Goal: Task Accomplishment & Management: Use online tool/utility

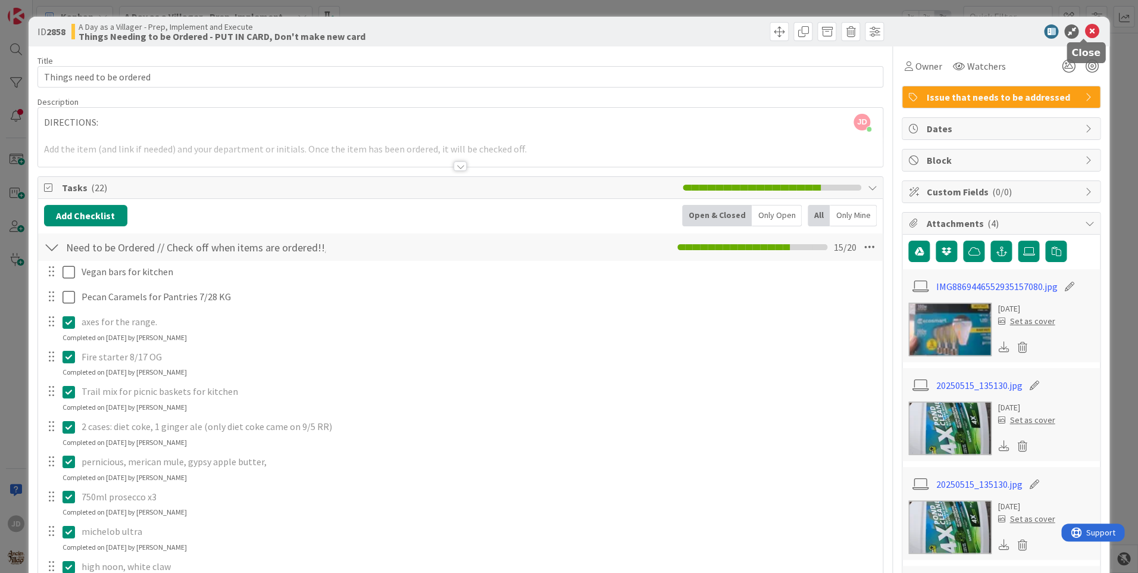
drag, startPoint x: 1085, startPoint y: 33, endPoint x: 879, endPoint y: 151, distance: 237.9
click at [1085, 33] on icon at bounding box center [1092, 31] width 14 height 14
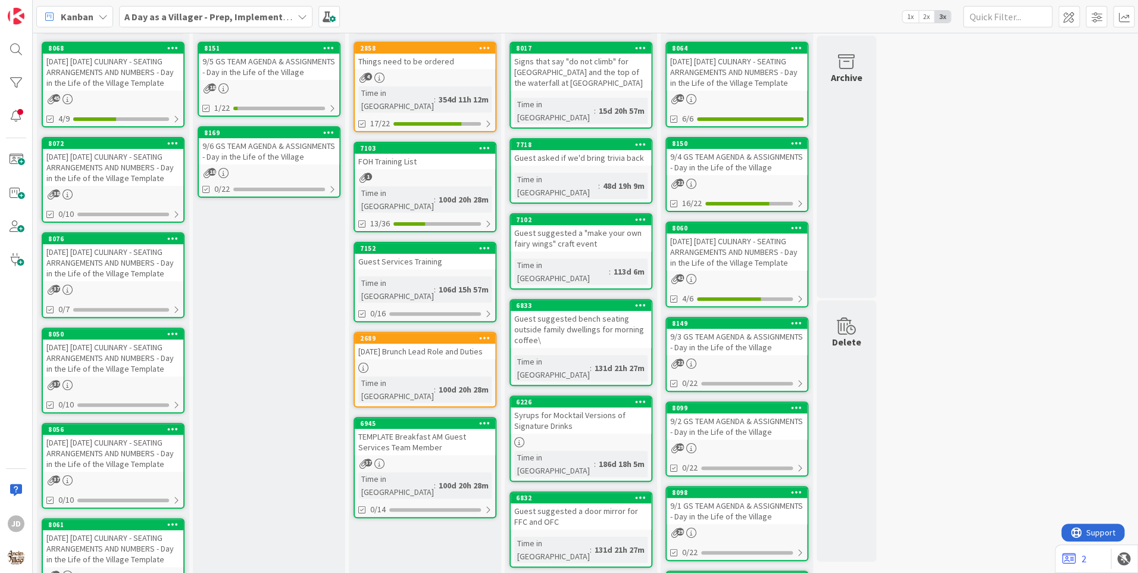
click at [105, 65] on div "[DATE] [DATE] CULINARY - SEATING ARRANGEMENTS AND NUMBERS - Day in the Life of …" at bounding box center [113, 72] width 141 height 37
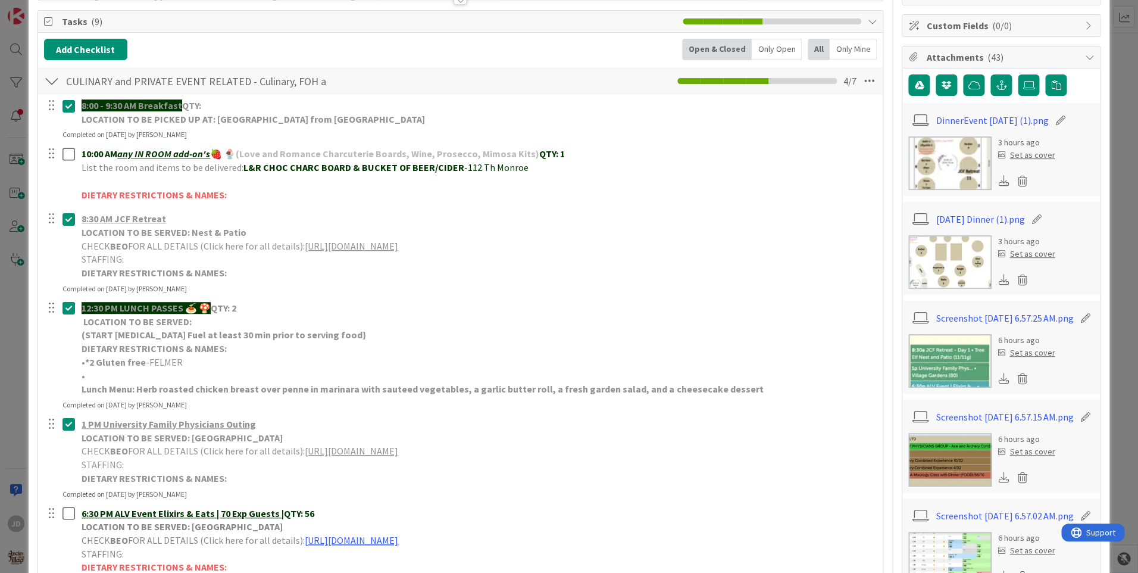
scroll to position [238, 0]
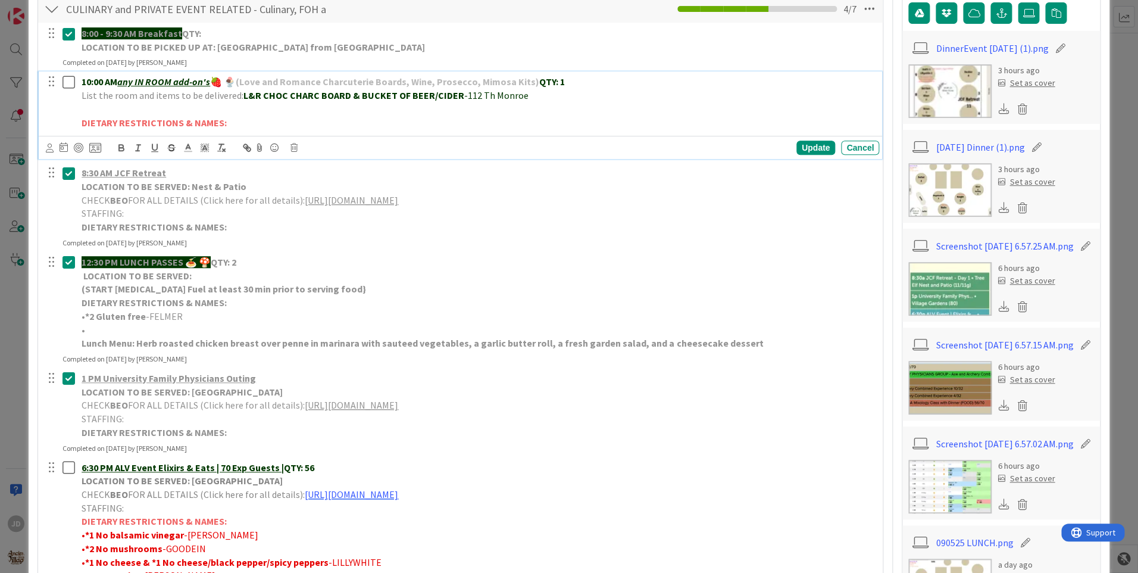
click at [71, 86] on icon at bounding box center [69, 82] width 13 height 14
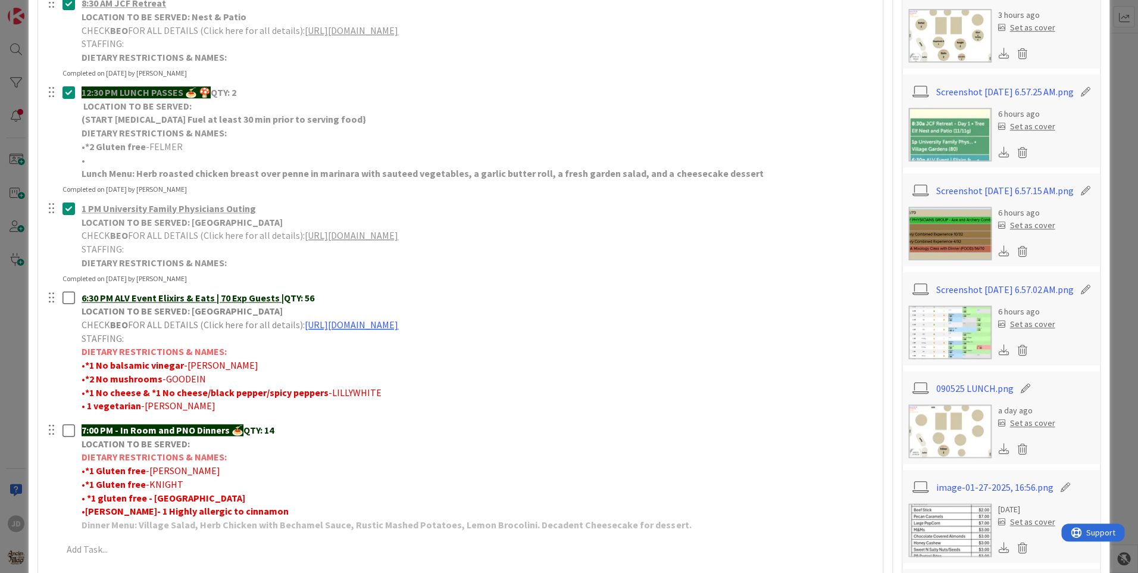
scroll to position [357, 0]
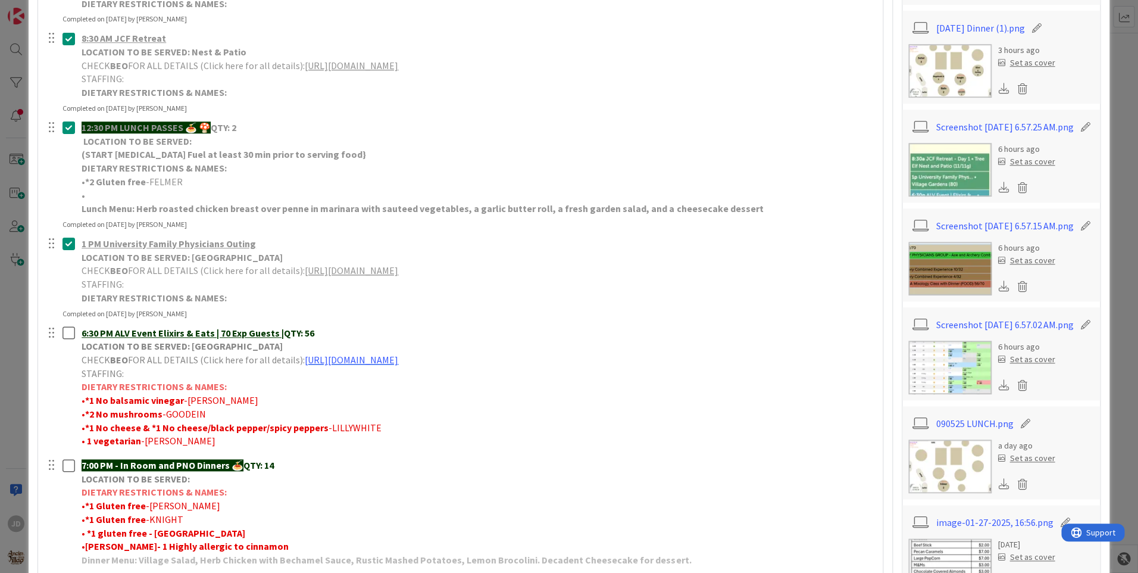
click at [959, 80] on img at bounding box center [950, 71] width 83 height 54
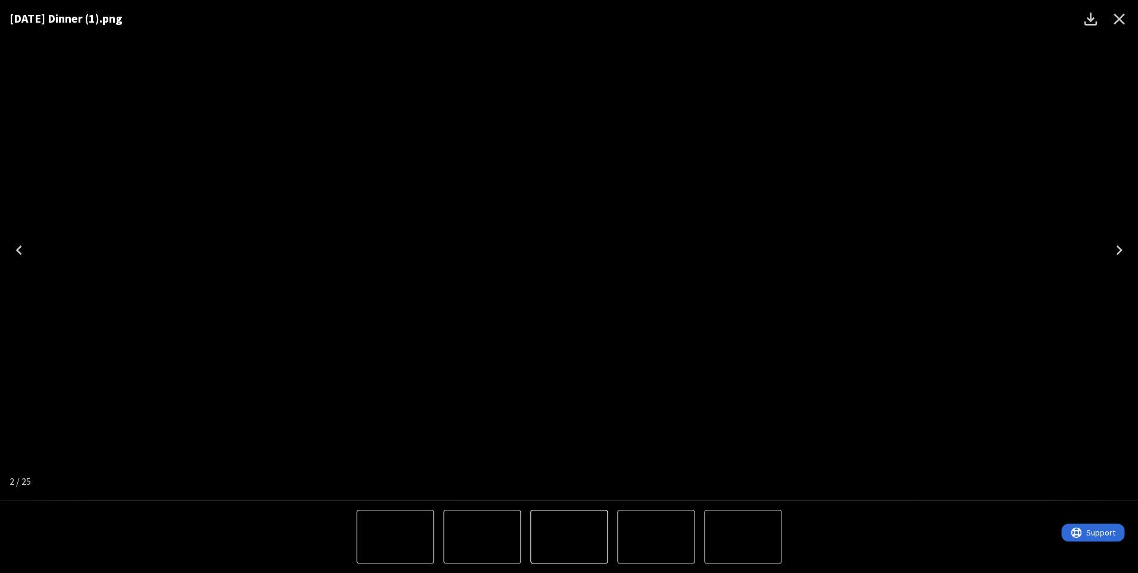
click at [1123, 21] on icon "Close" at bounding box center [1119, 19] width 19 height 19
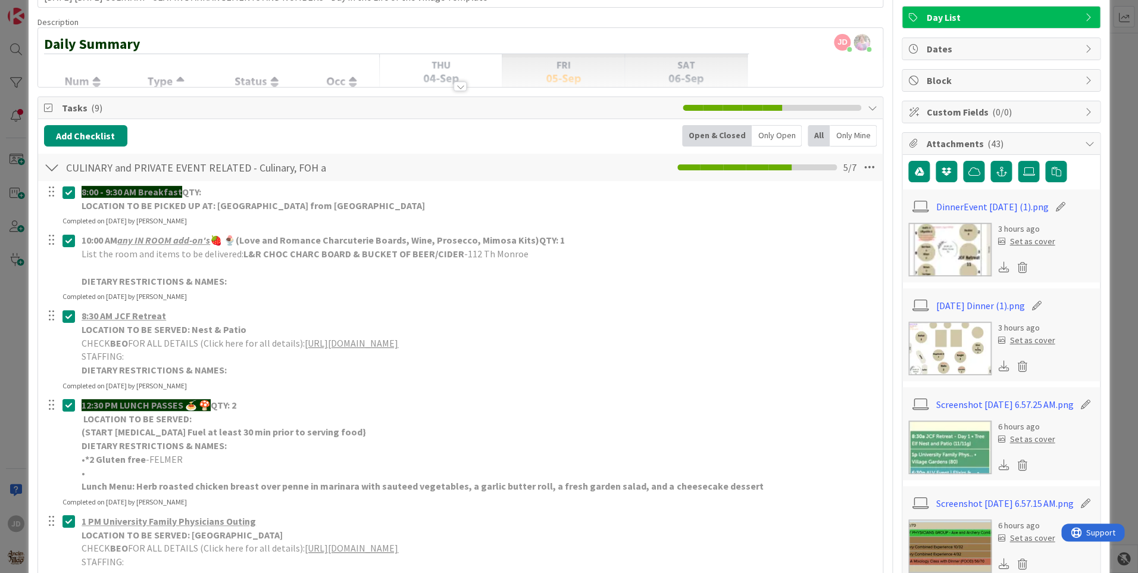
scroll to position [0, 0]
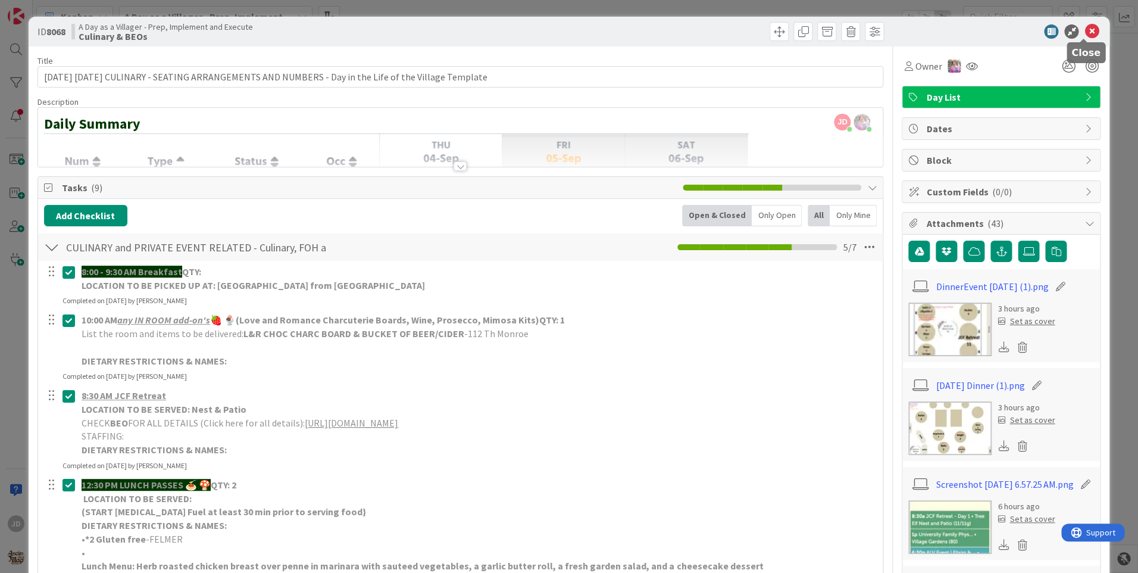
drag, startPoint x: 1079, startPoint y: 32, endPoint x: 1064, endPoint y: 34, distance: 15.6
click at [1085, 32] on icon at bounding box center [1092, 31] width 14 height 14
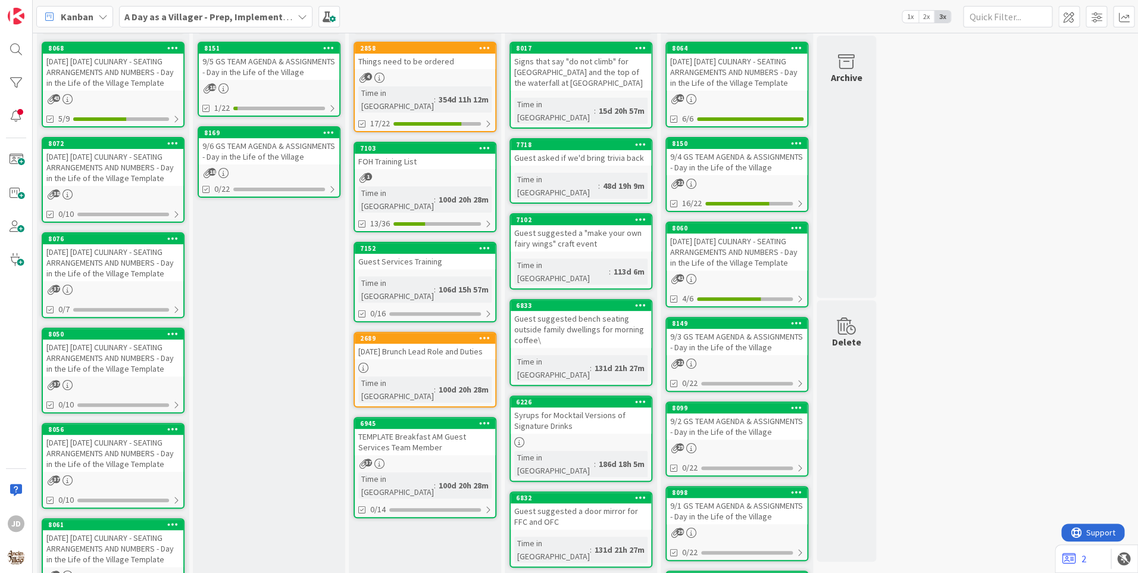
click at [281, 66] on div "9/5 GS TEAM AGENDA & ASSIGNMENTS - Day in the Life of the Village" at bounding box center [269, 67] width 141 height 26
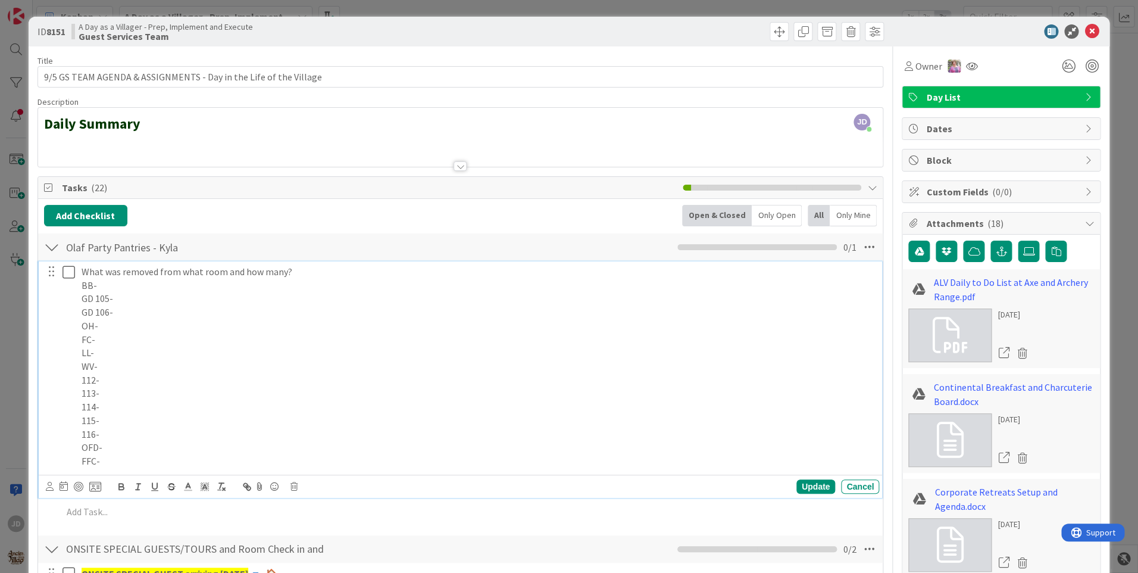
click at [102, 285] on p "BB-" at bounding box center [478, 286] width 793 height 14
click at [208, 331] on p "OH-" at bounding box center [478, 326] width 793 height 14
click at [126, 373] on p "112-" at bounding box center [478, 380] width 793 height 14
click at [125, 364] on p "WV-" at bounding box center [478, 367] width 793 height 14
click at [124, 395] on p "113-" at bounding box center [478, 393] width 793 height 14
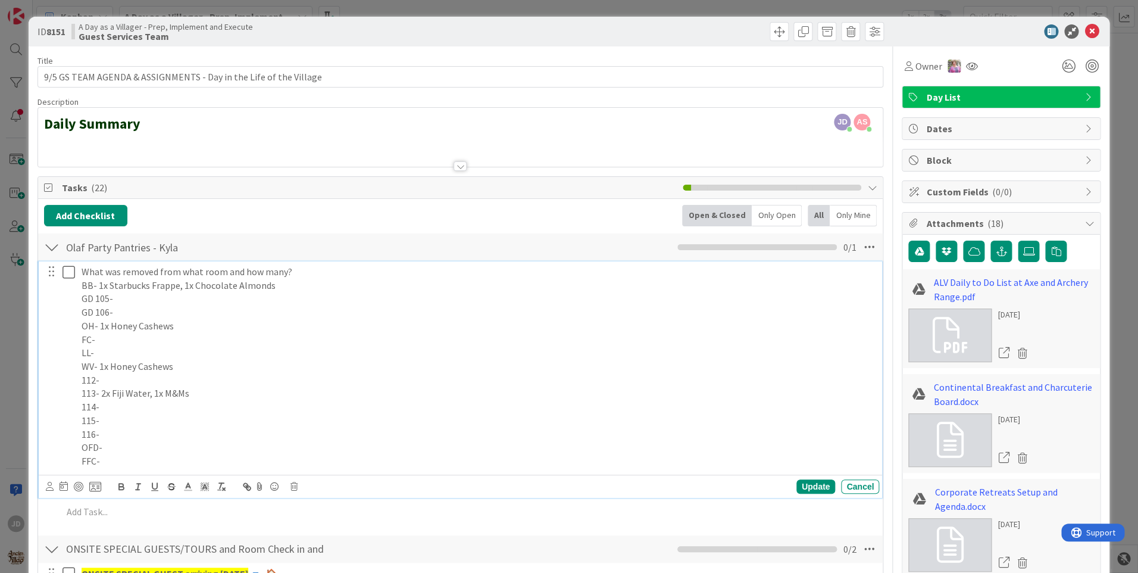
click at [151, 411] on p "114-" at bounding box center [478, 407] width 793 height 14
click at [815, 483] on div "Update" at bounding box center [816, 486] width 39 height 14
click at [71, 274] on icon at bounding box center [69, 272] width 13 height 14
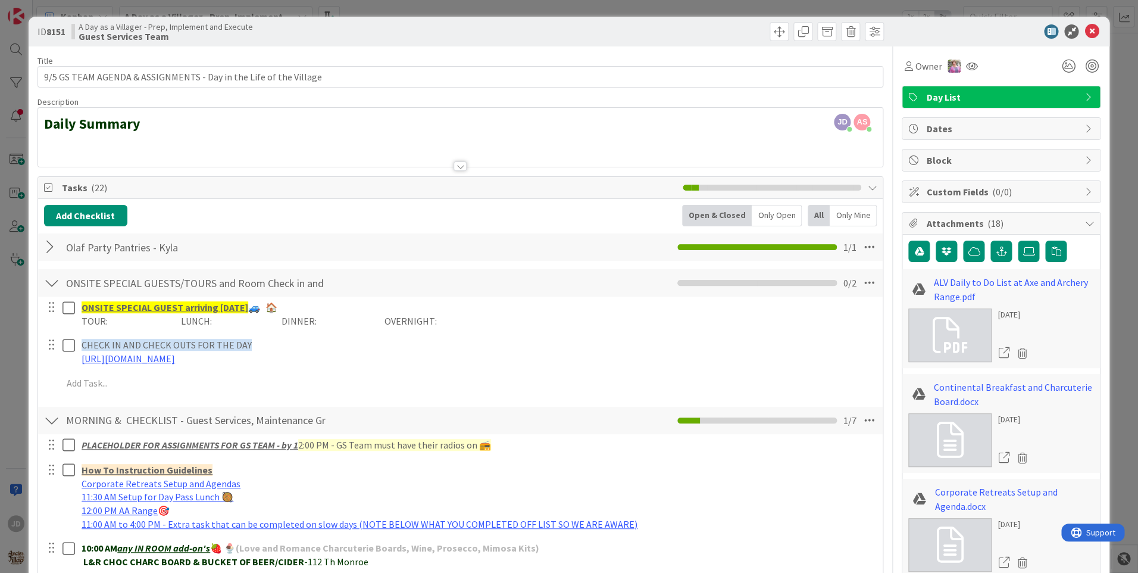
scroll to position [119, 0]
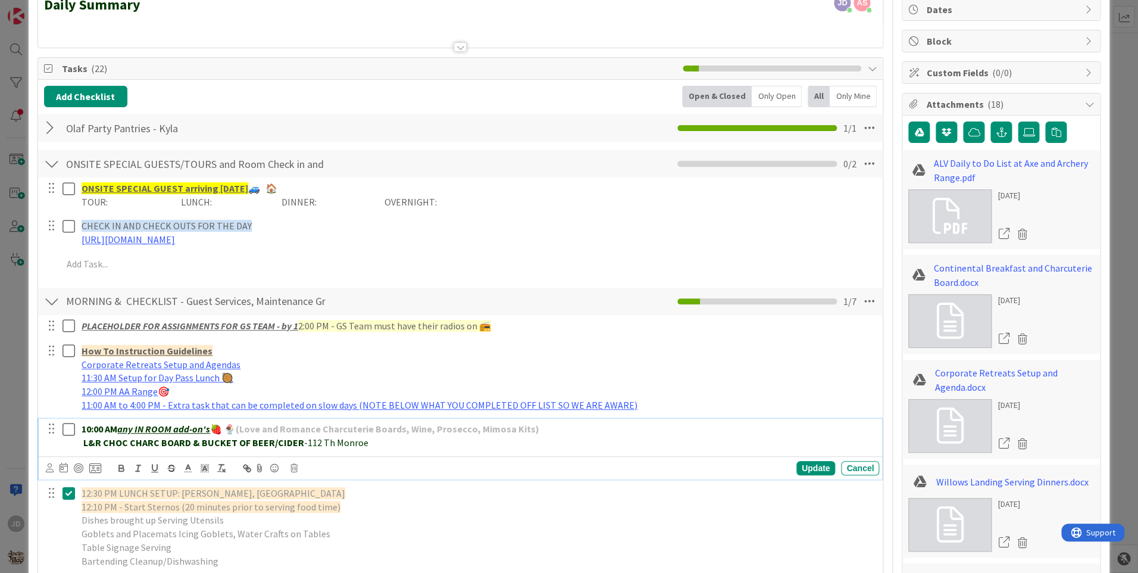
click at [63, 432] on icon at bounding box center [69, 429] width 13 height 14
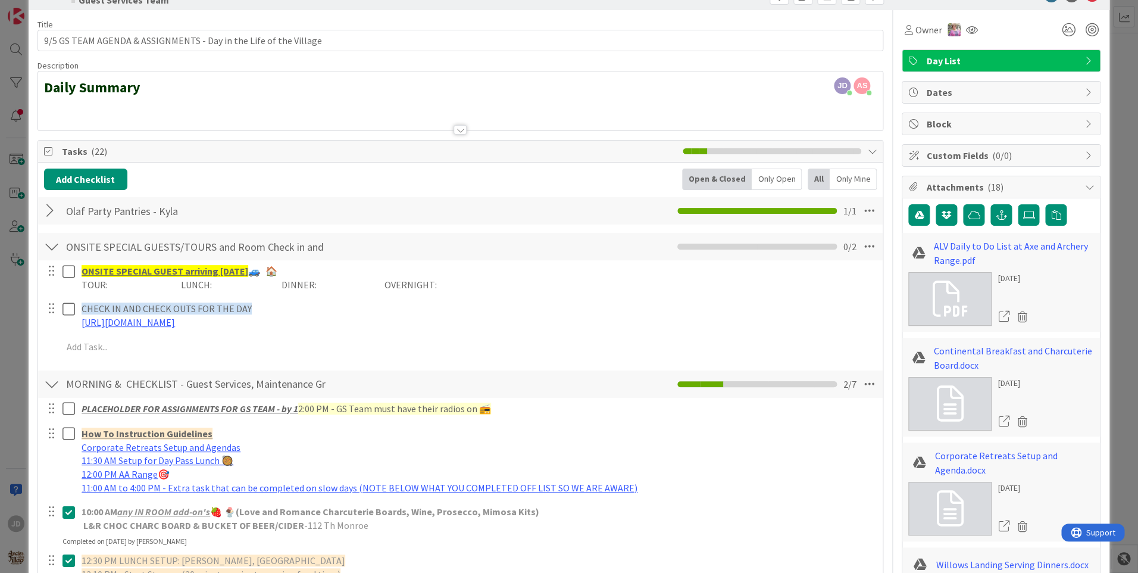
scroll to position [0, 0]
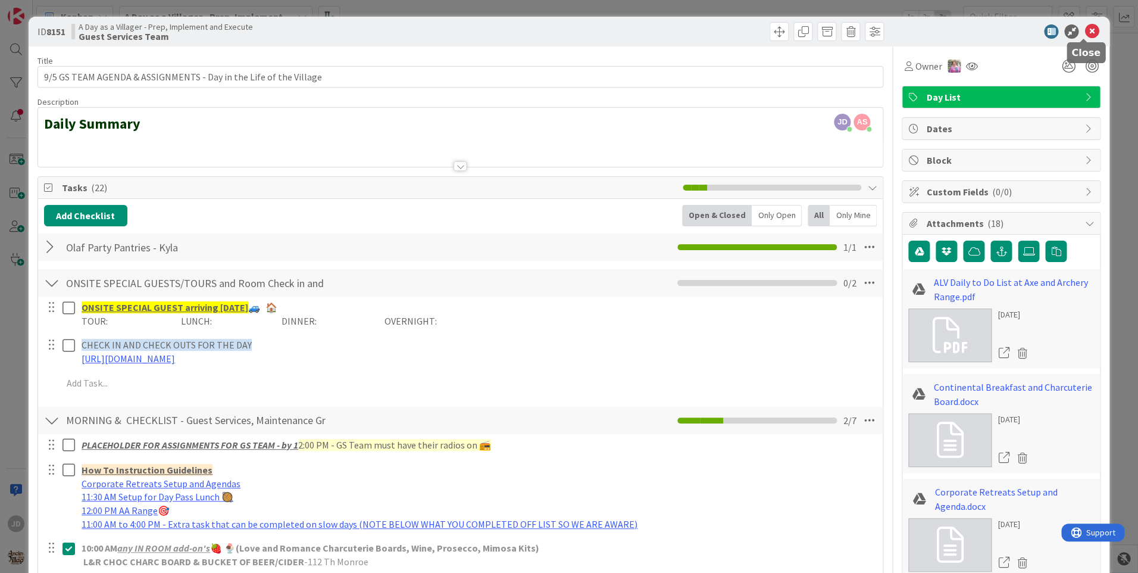
click at [1085, 29] on icon at bounding box center [1092, 31] width 14 height 14
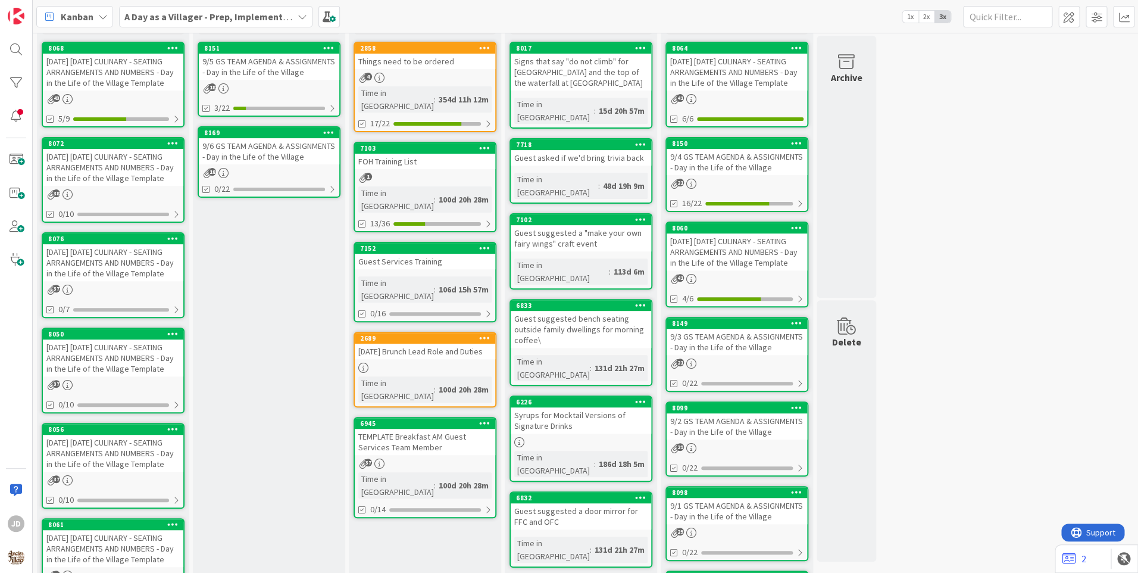
click at [133, 91] on link "8068 [DATE] [DATE] CULINARY - SEATING ARRANGEMENTS AND NUMBERS - Day in the Lif…" at bounding box center [113, 85] width 143 height 86
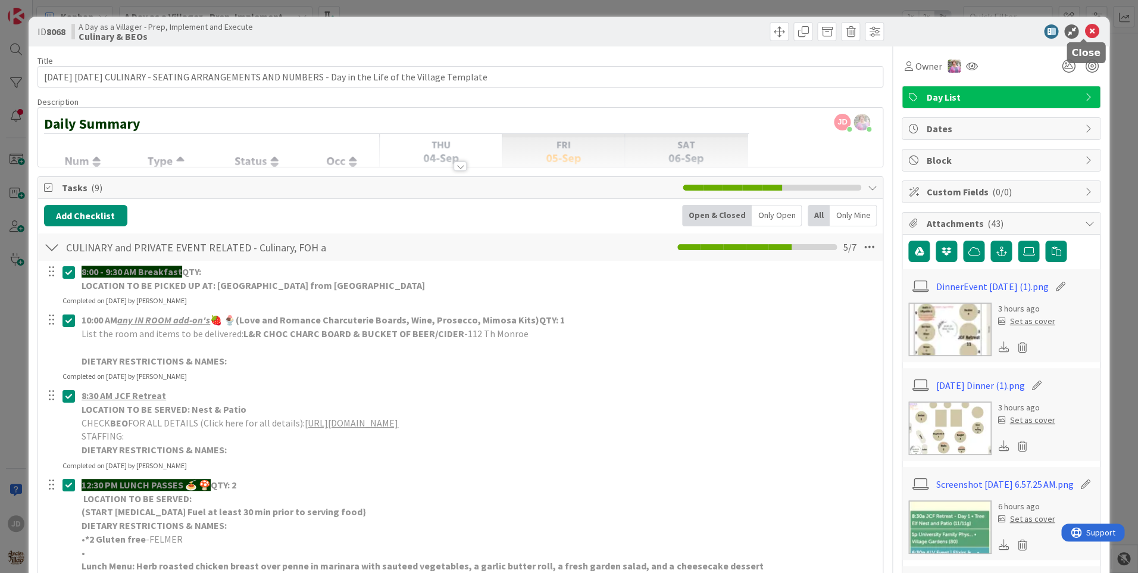
click at [1085, 30] on icon at bounding box center [1092, 31] width 14 height 14
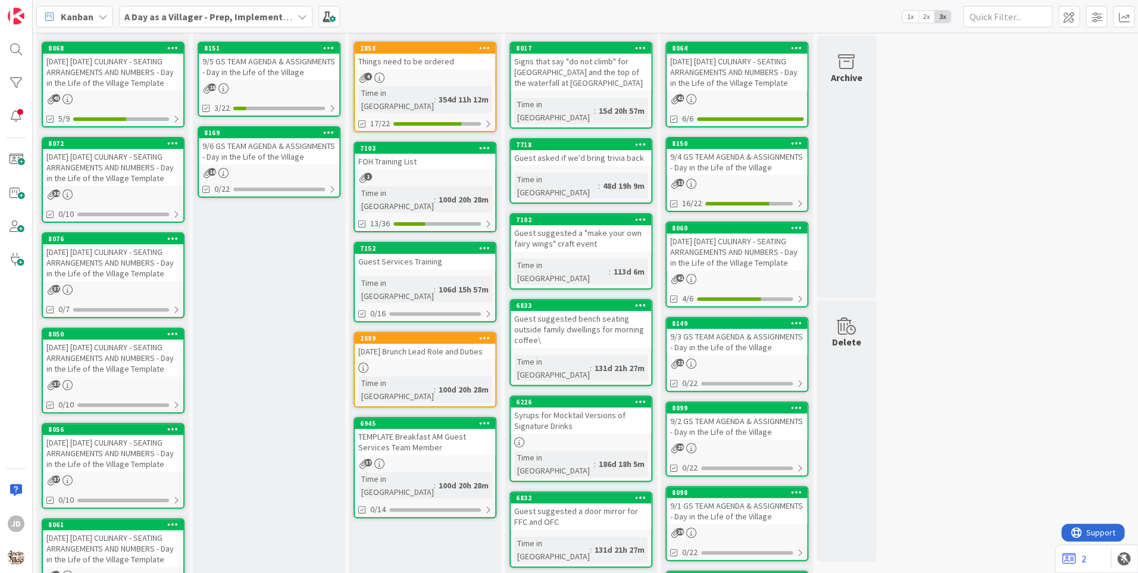
click at [294, 70] on div "9/5 GS TEAM AGENDA & ASSIGNMENTS - Day in the Life of the Village" at bounding box center [269, 67] width 141 height 26
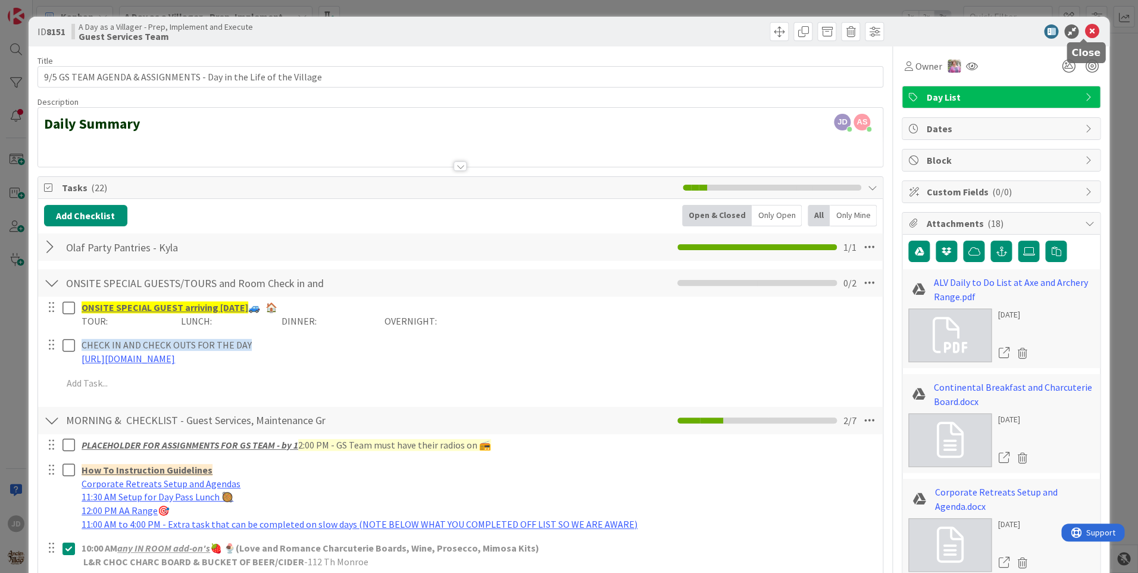
click at [1086, 31] on icon at bounding box center [1092, 31] width 14 height 14
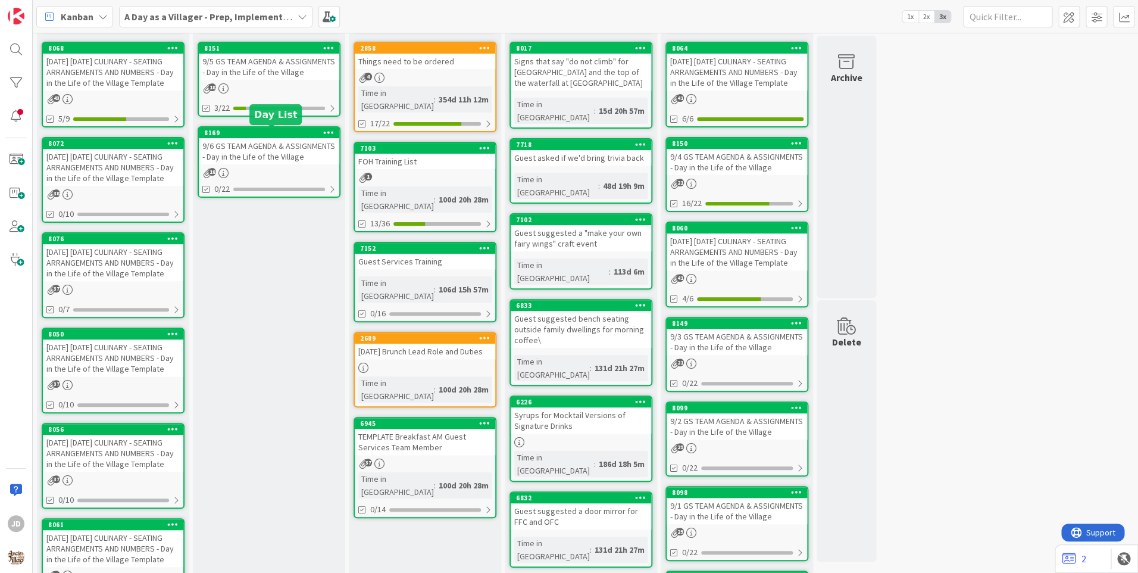
click at [296, 132] on div "8169" at bounding box center [271, 133] width 135 height 8
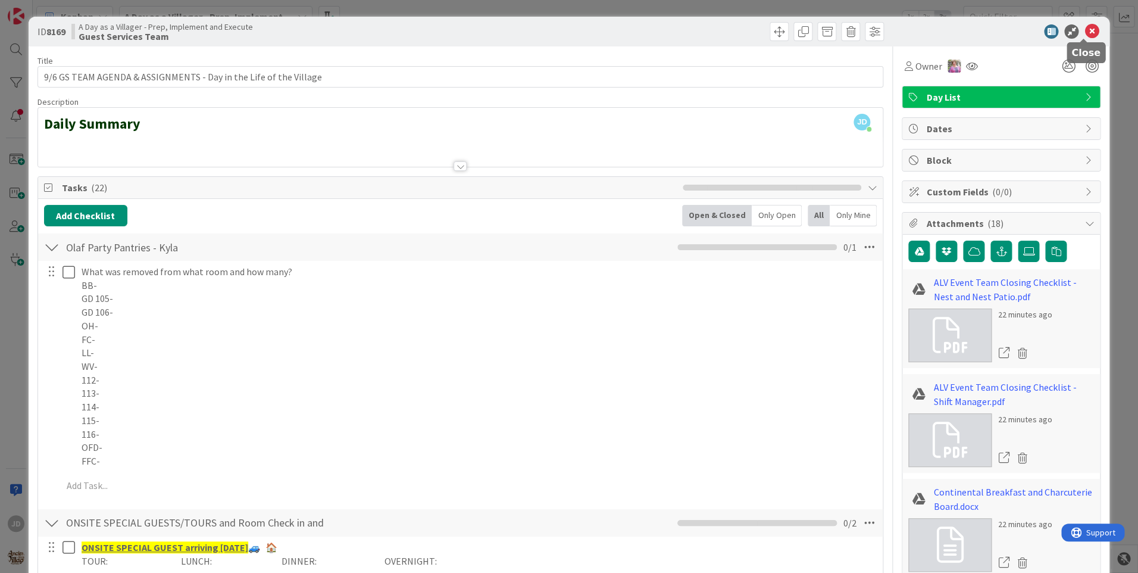
click at [1086, 34] on icon at bounding box center [1092, 31] width 14 height 14
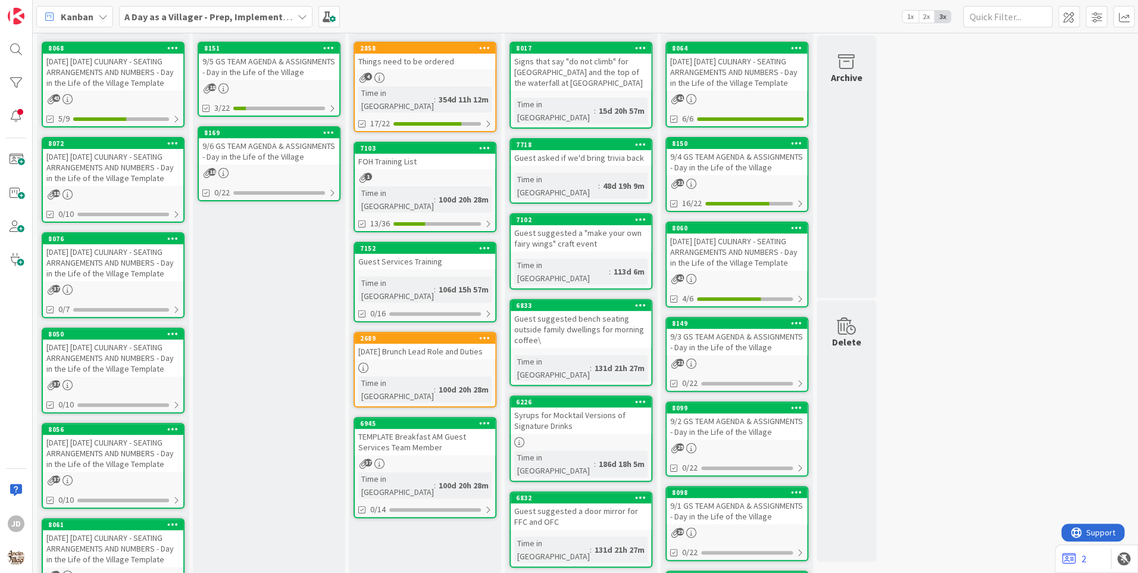
click at [95, 68] on div "[DATE] [DATE] CULINARY - SEATING ARRANGEMENTS AND NUMBERS - Day in the Life of …" at bounding box center [113, 72] width 141 height 37
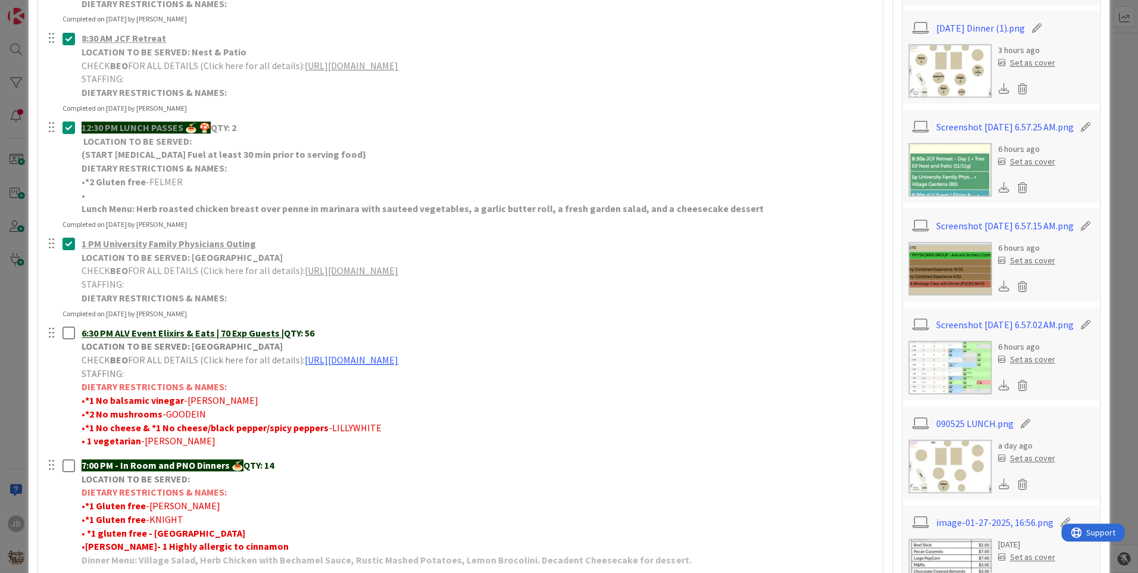
scroll to position [238, 0]
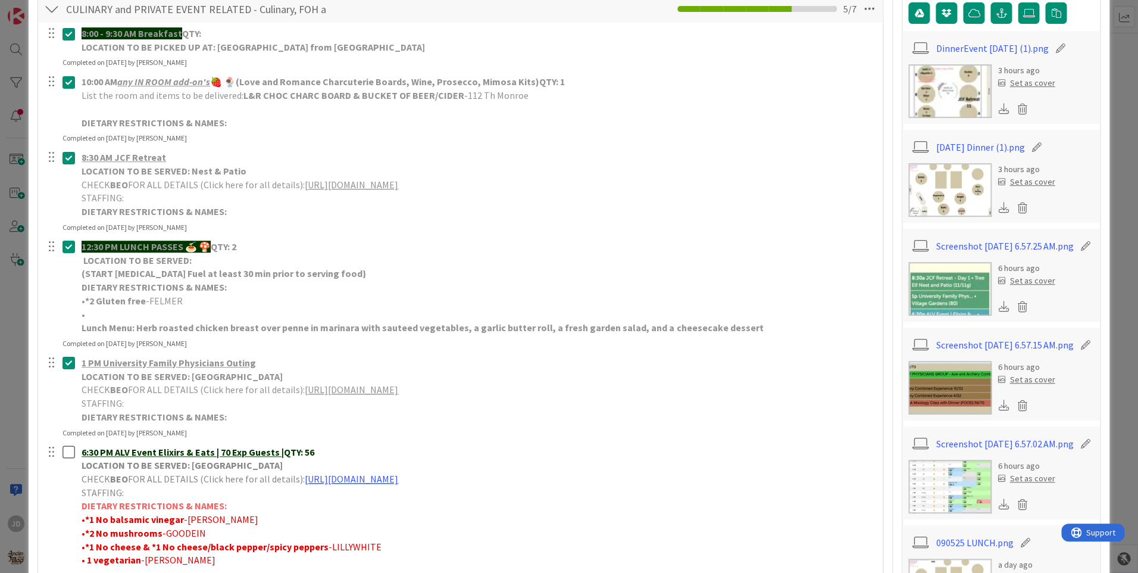
click at [950, 185] on img at bounding box center [950, 190] width 83 height 54
